Goal: Task Accomplishment & Management: Complete application form

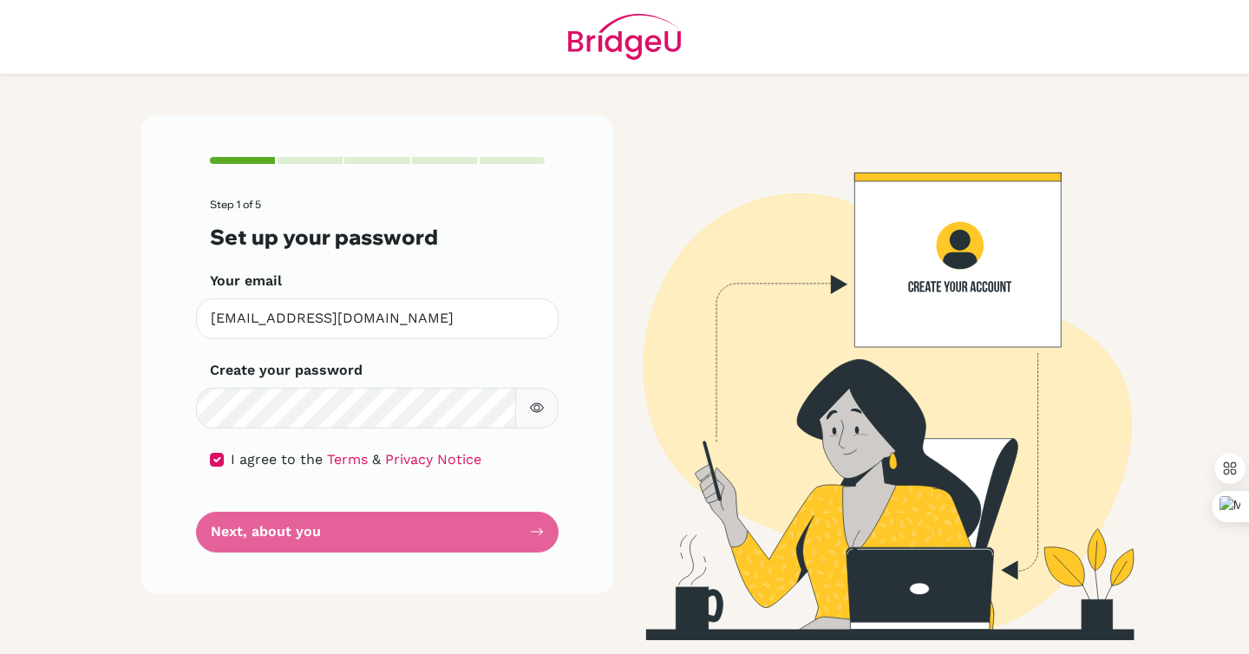
click at [424, 546] on form "Step 1 of 5 Set up your password Your email 28calineil1@unionschool.edu.ht Inva…" at bounding box center [377, 375] width 335 height 353
click at [424, 531] on form "Step 1 of 5 Set up your password Your email 28calineil1@unionschool.edu.ht Inva…" at bounding box center [377, 375] width 335 height 353
click at [540, 411] on icon "button" at bounding box center [537, 408] width 14 height 14
click at [212, 464] on input "checkbox" at bounding box center [217, 460] width 14 height 14
checkbox input "true"
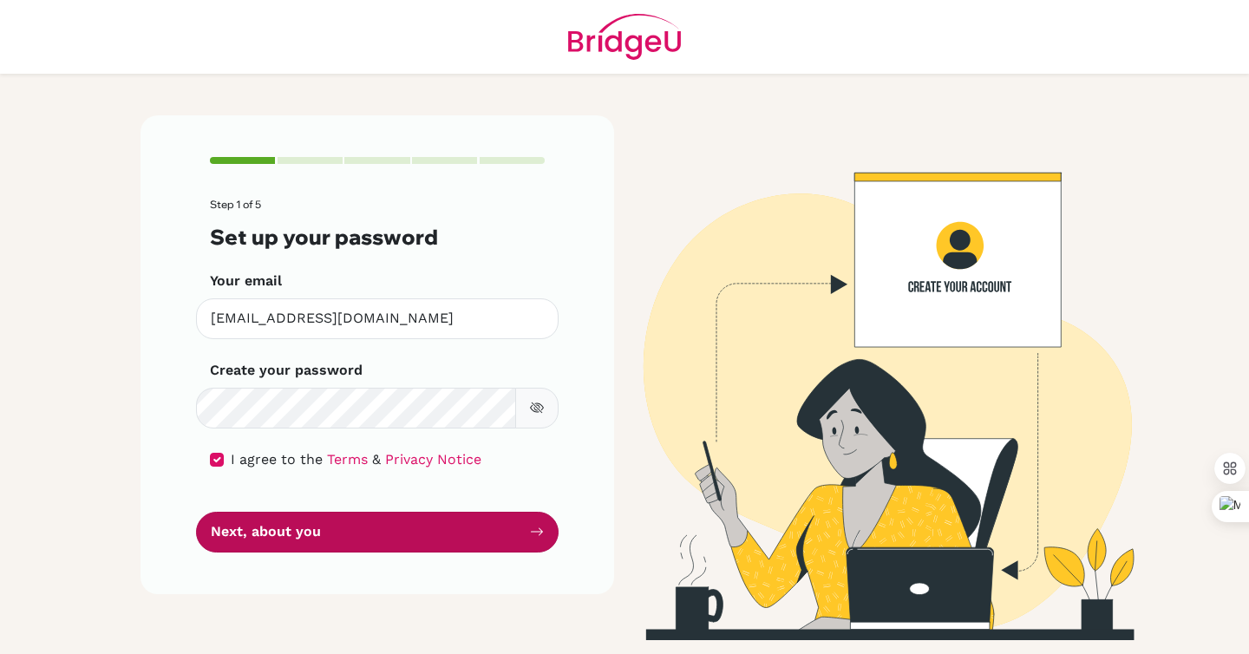
click at [258, 519] on button "Next, about you" at bounding box center [377, 532] width 363 height 41
